Goal: Find specific fact: Find contact information

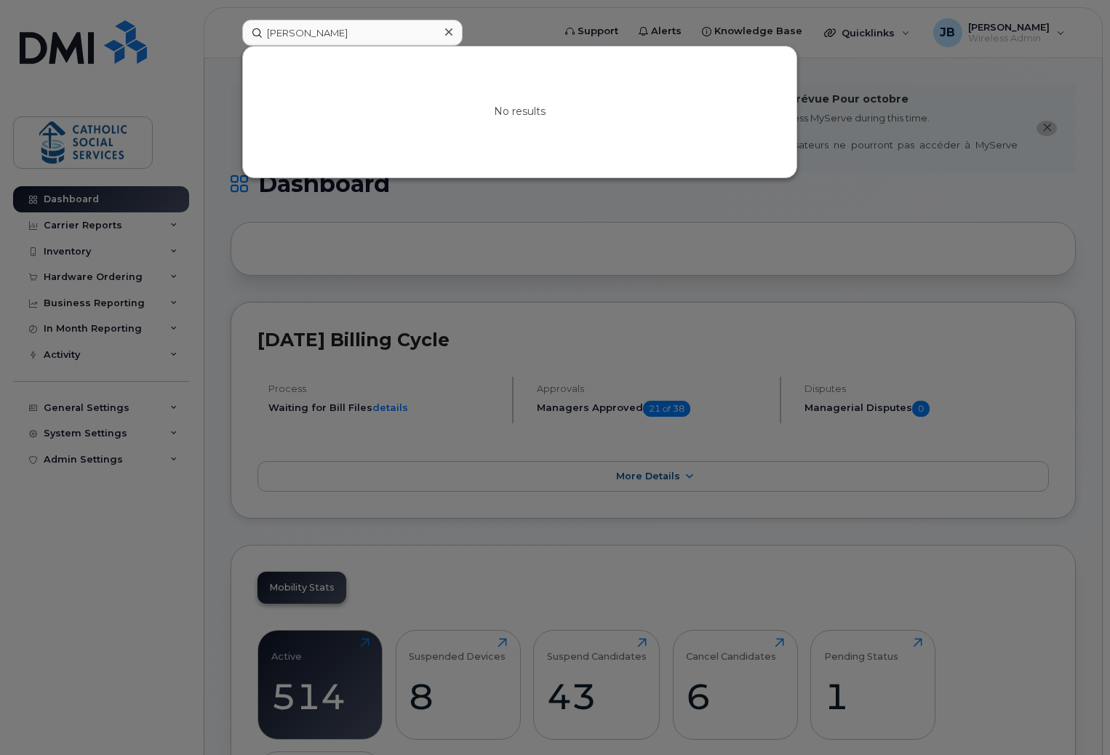
scroll to position [1295, 0]
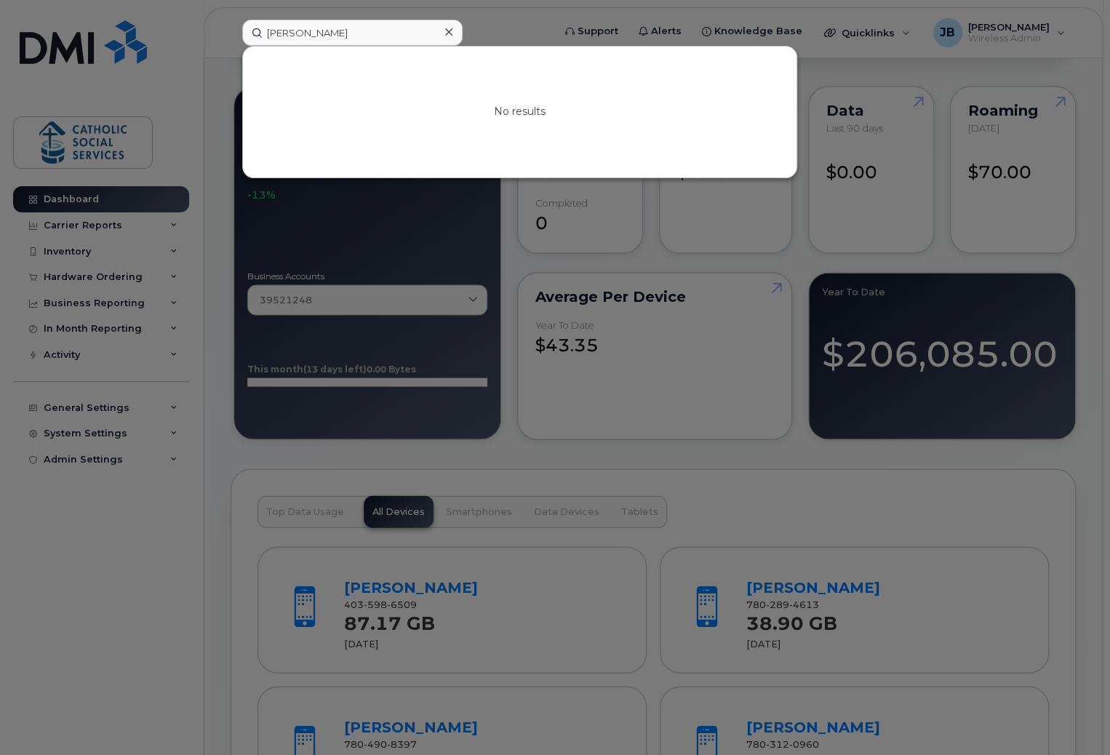
drag, startPoint x: 364, startPoint y: 36, endPoint x: 239, endPoint y: 95, distance: 137.3
click at [230, 33] on div "Colin MacBurnie No results" at bounding box center [392, 33] width 324 height 26
type input "Deacon Randy"
click at [542, 121] on link "Go to Sign In Page" at bounding box center [520, 124] width 112 height 26
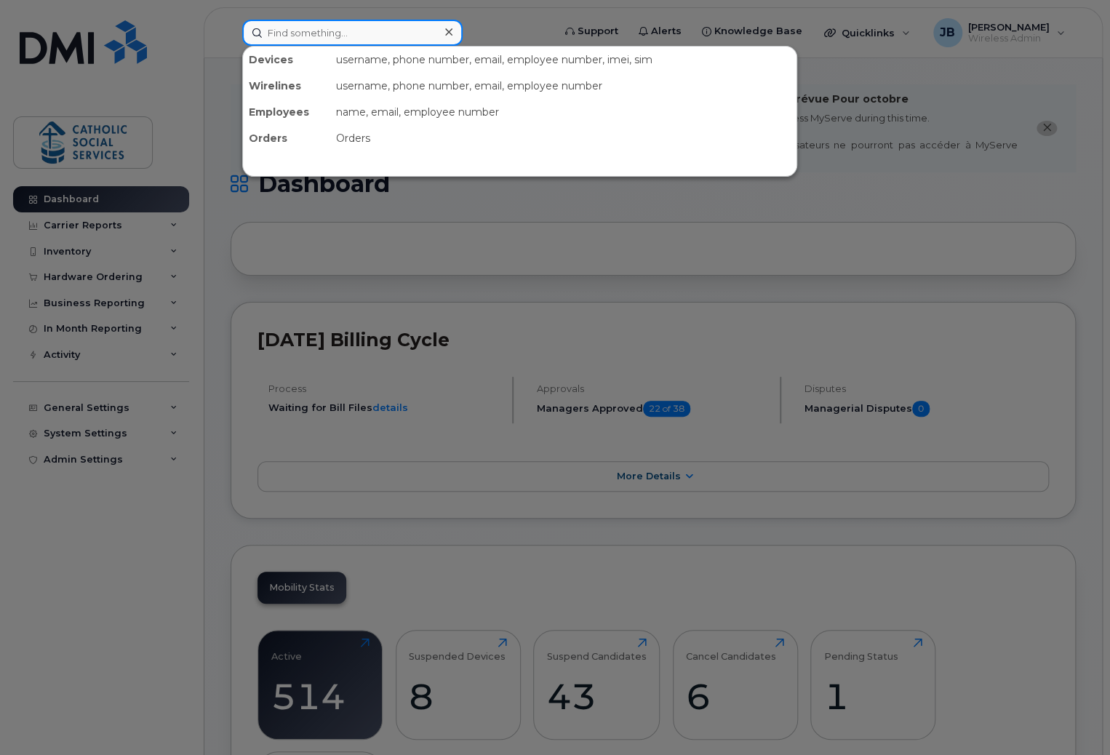
click at [318, 25] on input at bounding box center [352, 33] width 220 height 26
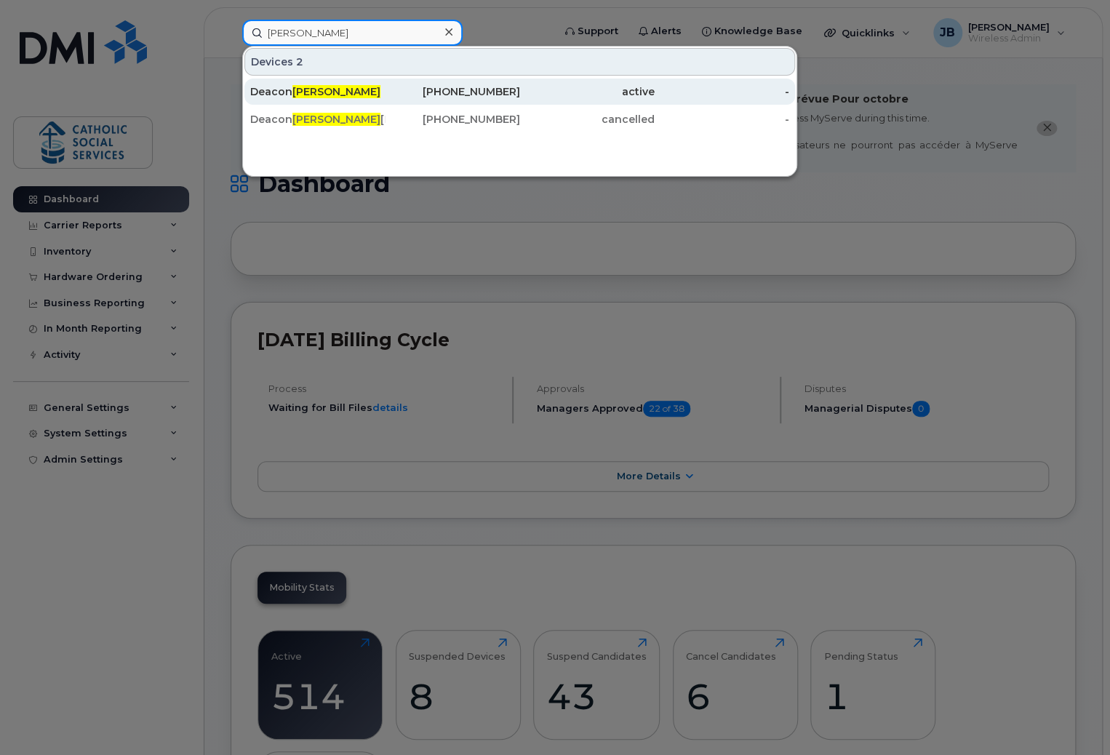
type input "[PERSON_NAME]"
click at [317, 99] on div "Deacon Randy" at bounding box center [317, 92] width 135 height 26
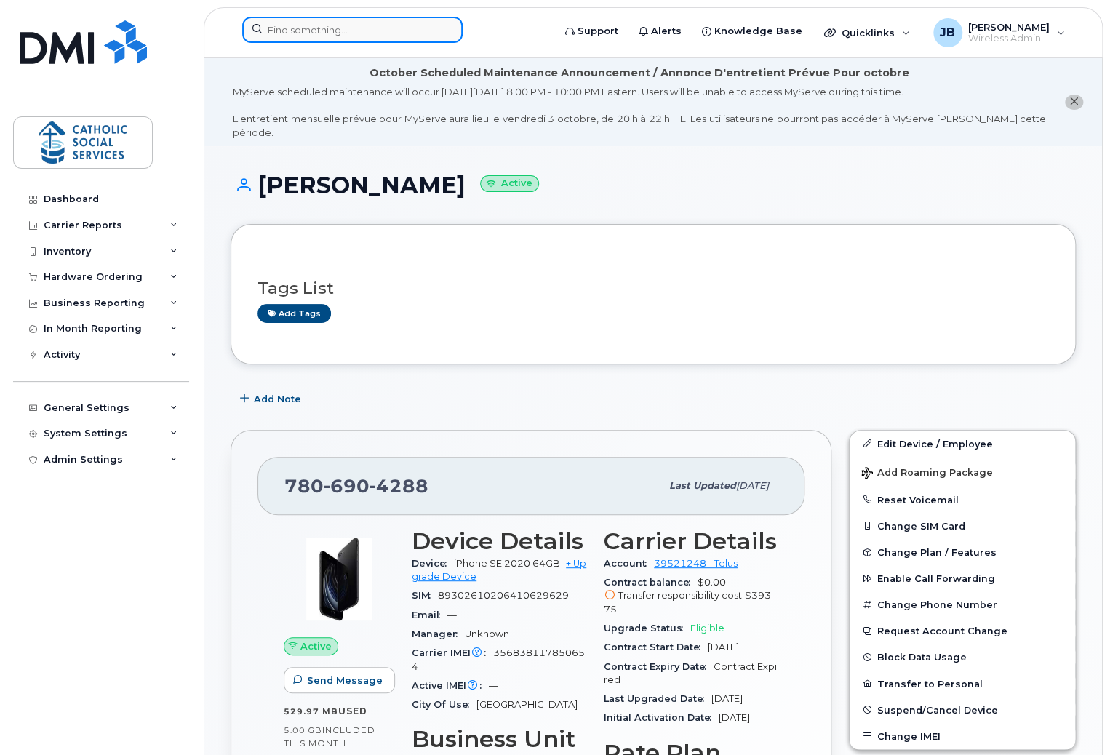
click at [364, 26] on input at bounding box center [352, 30] width 220 height 26
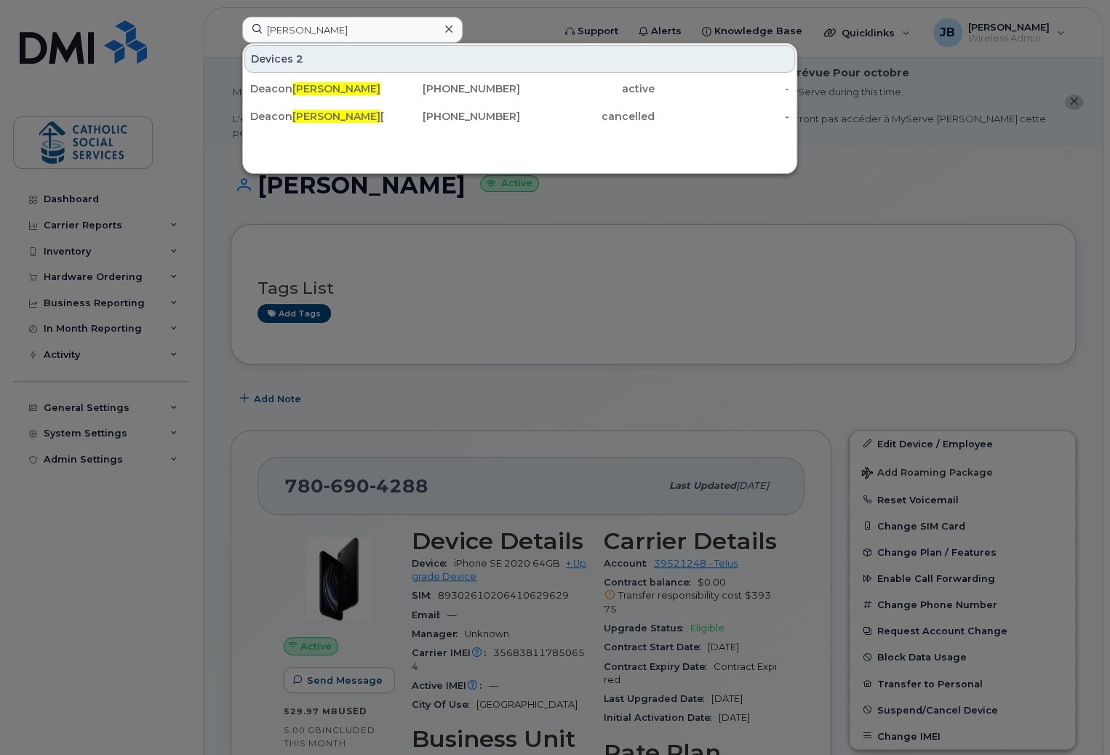
click at [881, 173] on div at bounding box center [555, 377] width 1110 height 755
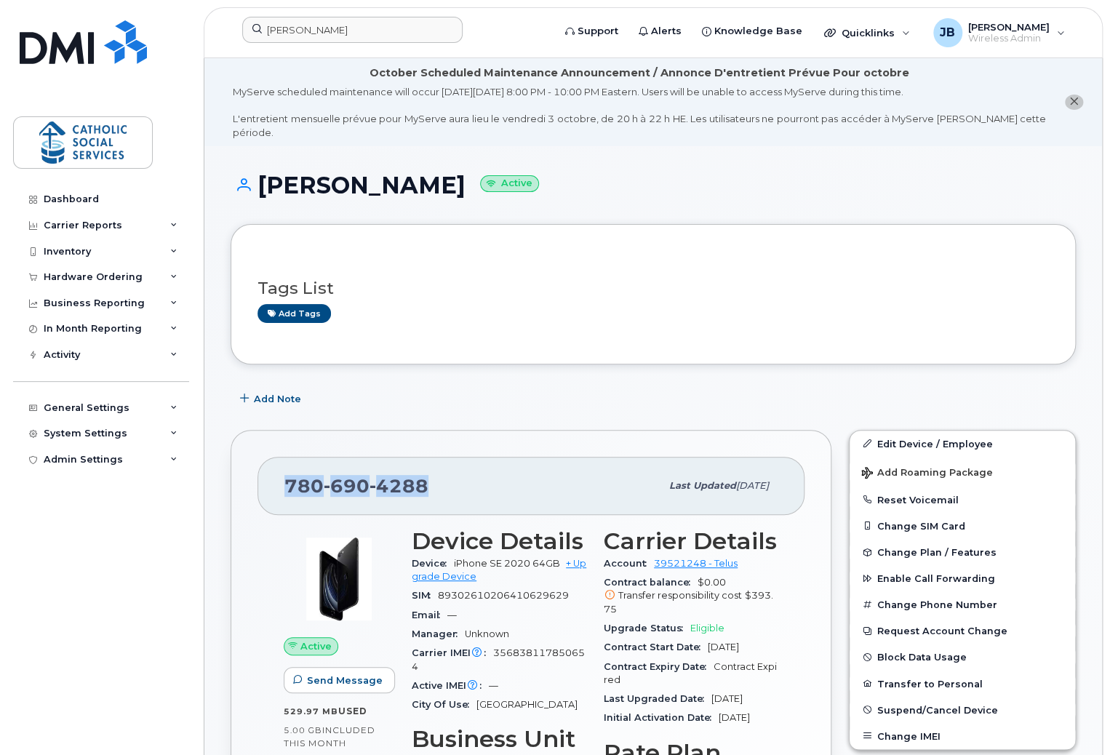
drag, startPoint x: 436, startPoint y: 465, endPoint x: 276, endPoint y: 469, distance: 160.0
click at [276, 469] on div "780 690 4288 Last updated Jul 21, 2022" at bounding box center [530, 486] width 547 height 58
copy span "780 690 4288"
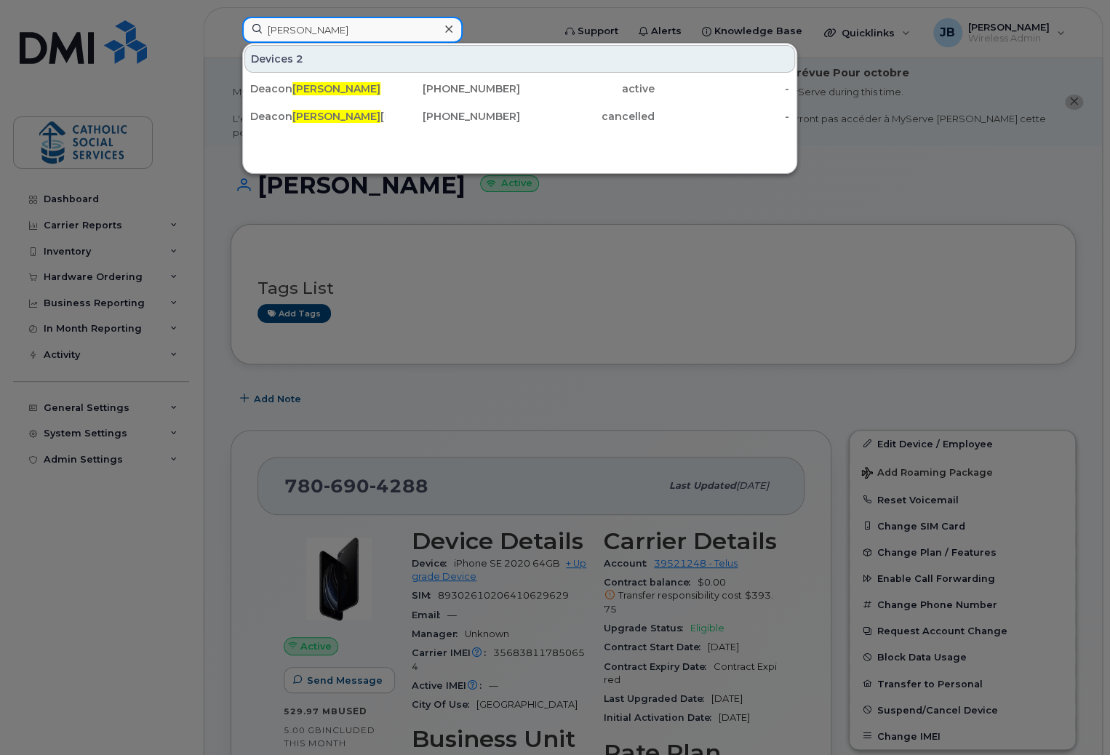
drag, startPoint x: 346, startPoint y: 39, endPoint x: 194, endPoint y: 33, distance: 152.1
click at [230, 33] on div "randy Devices 2 Deacon Randy 780-690-4288 active - Deacon Randy Abele 780-903-7…" at bounding box center [392, 33] width 324 height 32
paste input "Kai Legal"
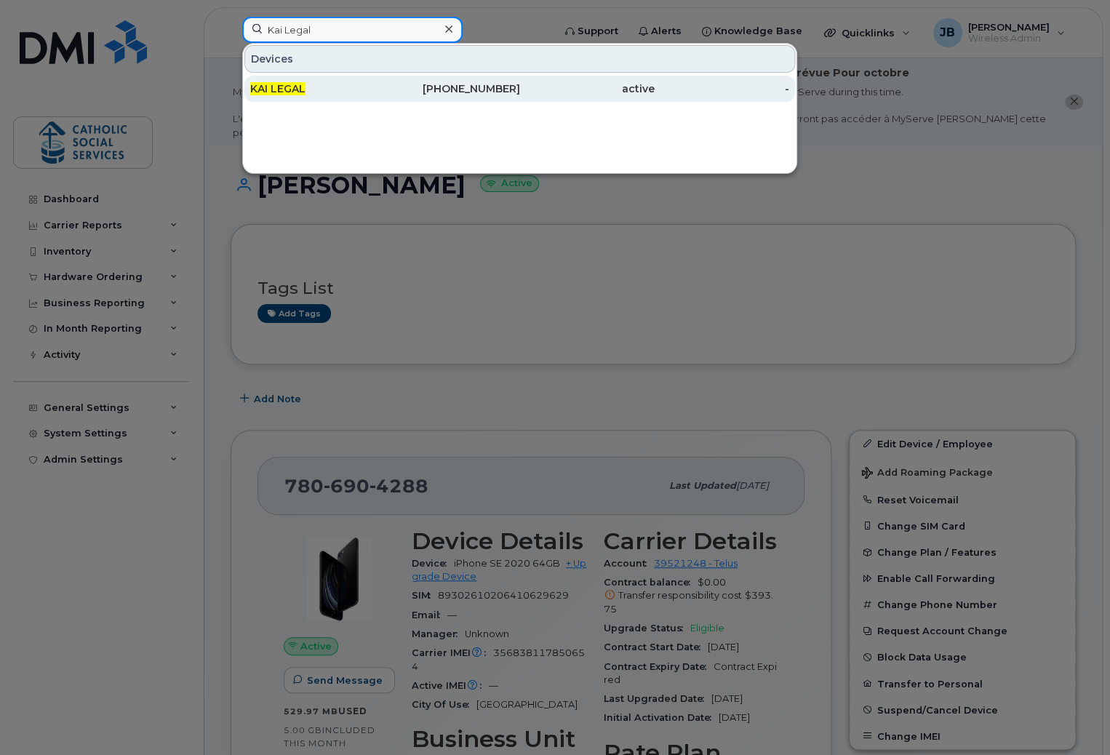
type input "Kai Legal"
click at [308, 89] on div "KAI LEGAL" at bounding box center [317, 88] width 135 height 15
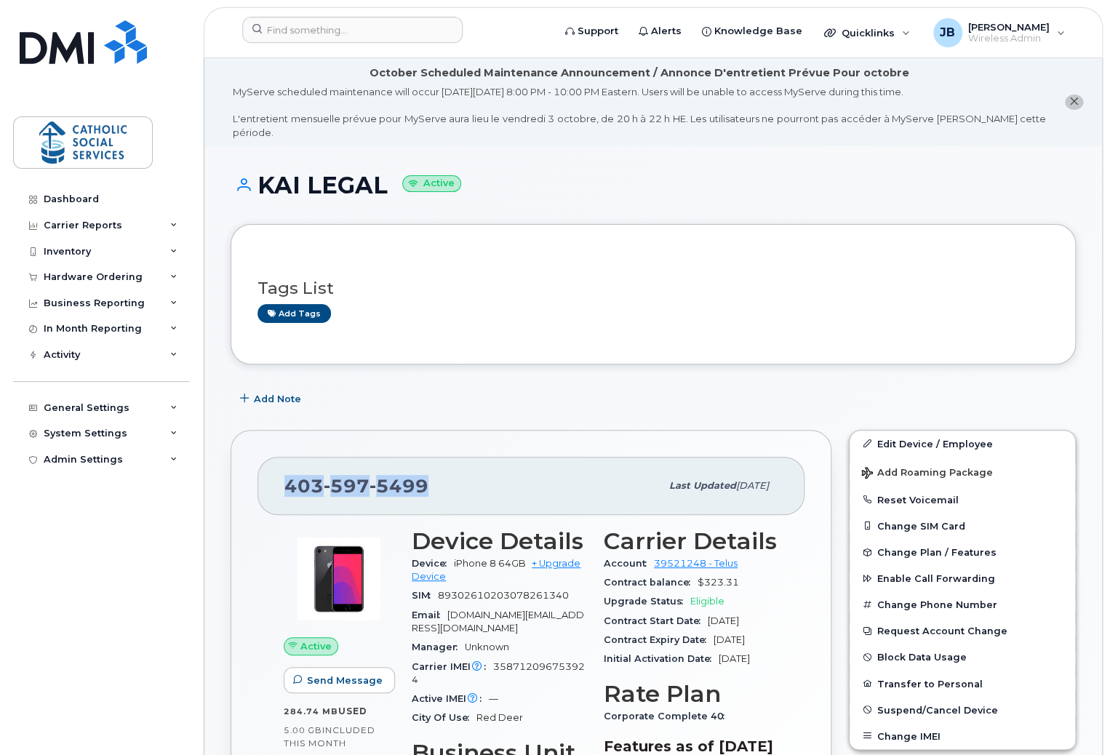
copy span "[PHONE_NUMBER]"
drag, startPoint x: 441, startPoint y: 461, endPoint x: 287, endPoint y: 473, distance: 154.6
click at [287, 473] on div "[PHONE_NUMBER]" at bounding box center [472, 485] width 376 height 31
copy span "[PHONE_NUMBER]"
